Goal: Check status

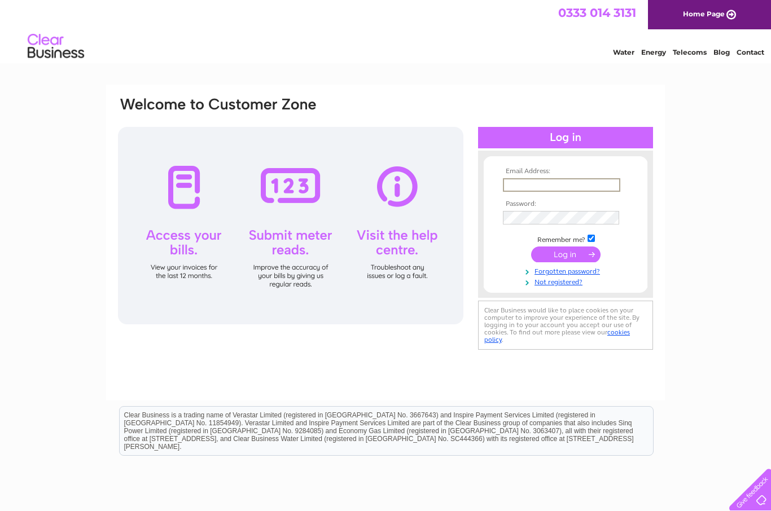
type input "david.gemmell6@btopenworld.com"
click at [565, 255] on input "submit" at bounding box center [565, 255] width 69 height 16
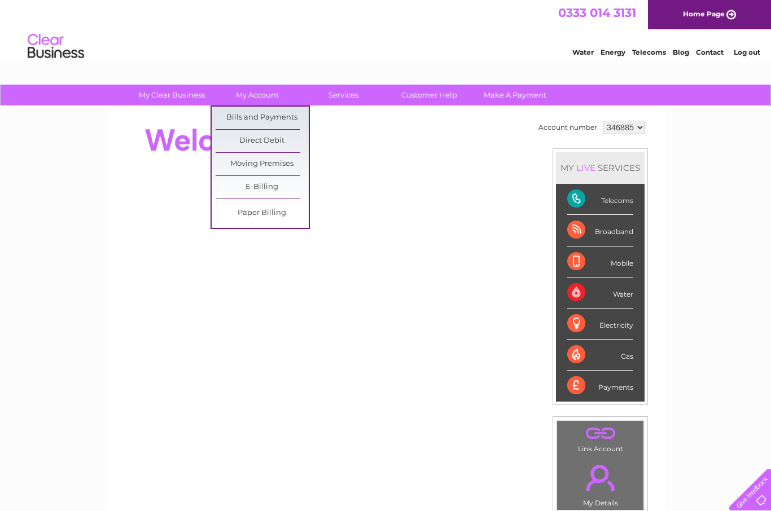
click at [282, 118] on link "Bills and Payments" at bounding box center [262, 118] width 93 height 23
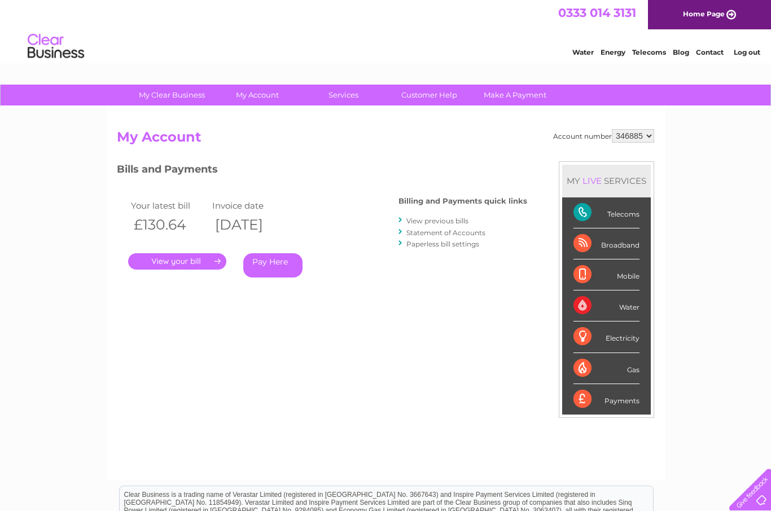
click at [183, 261] on link "." at bounding box center [177, 261] width 98 height 16
